Goal: Ask a question

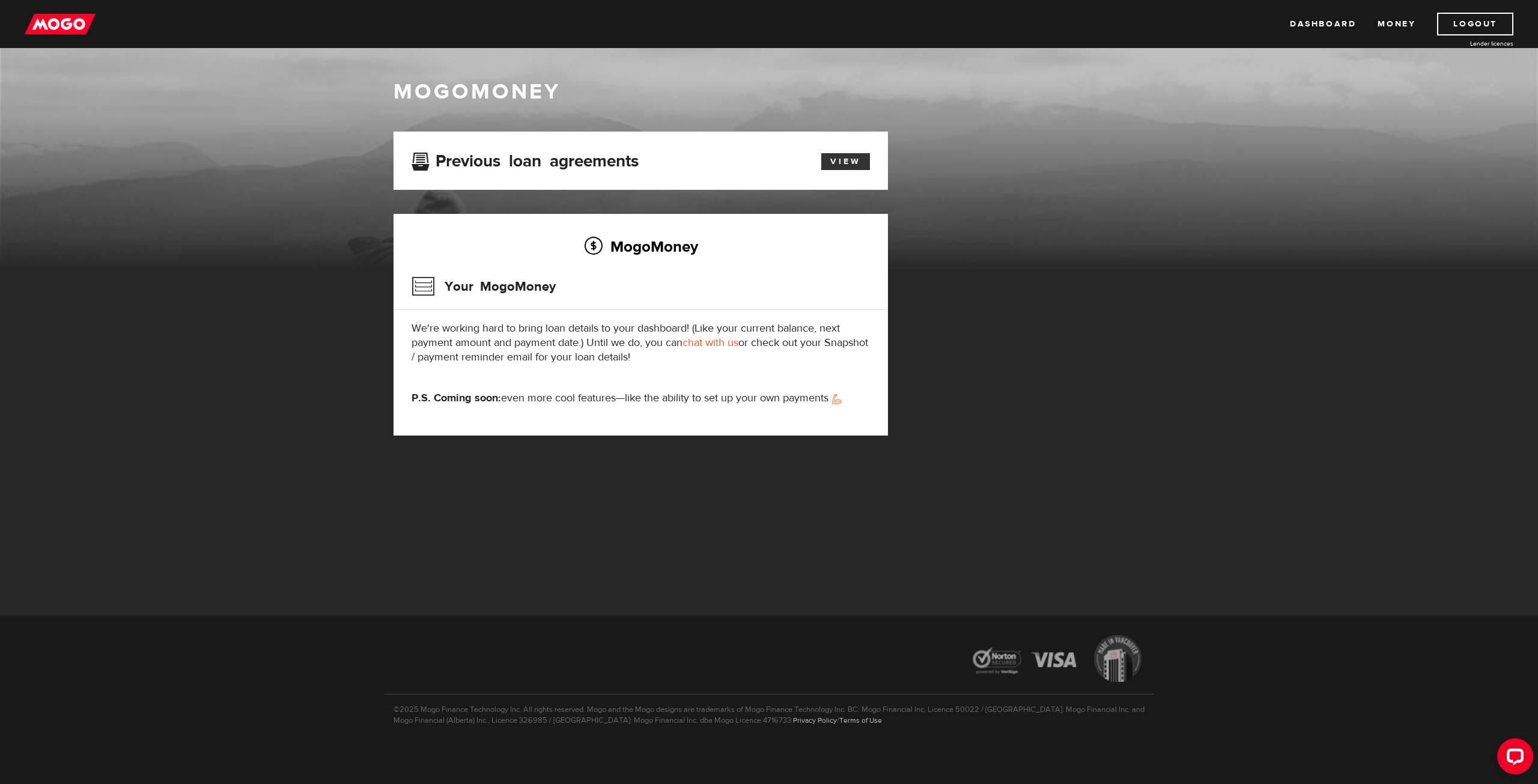
click at [829, 168] on link "View" at bounding box center [845, 161] width 49 height 16
click at [1322, 20] on link "Dashboard" at bounding box center [1323, 24] width 66 height 23
click at [1305, 23] on link "Dashboard" at bounding box center [1323, 24] width 66 height 23
click at [704, 341] on link "chat with us" at bounding box center [710, 343] width 56 height 14
